Goal: Transaction & Acquisition: Subscribe to service/newsletter

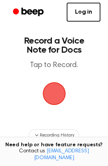
click at [56, 84] on span "button" at bounding box center [54, 93] width 27 height 27
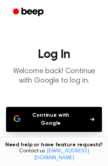
click at [35, 110] on button "Continue with Google" at bounding box center [54, 119] width 96 height 25
click at [58, 57] on h1 "Log In" at bounding box center [54, 55] width 96 height 12
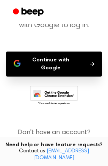
scroll to position [66, 0]
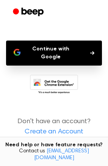
click at [70, 127] on link "Create an Account" at bounding box center [54, 132] width 93 height 10
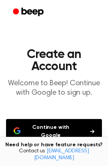
click at [71, 126] on button "Continue with Google" at bounding box center [54, 131] width 96 height 25
click at [61, 96] on p "Welcome to Beep! Continue with Google to sign up." at bounding box center [54, 88] width 96 height 19
click at [69, 54] on h1 "Create an Account" at bounding box center [54, 61] width 96 height 24
click at [89, 156] on link "[EMAIL_ADDRESS][DOMAIN_NAME]" at bounding box center [61, 155] width 55 height 12
